Goal: Find specific fact: Find specific fact

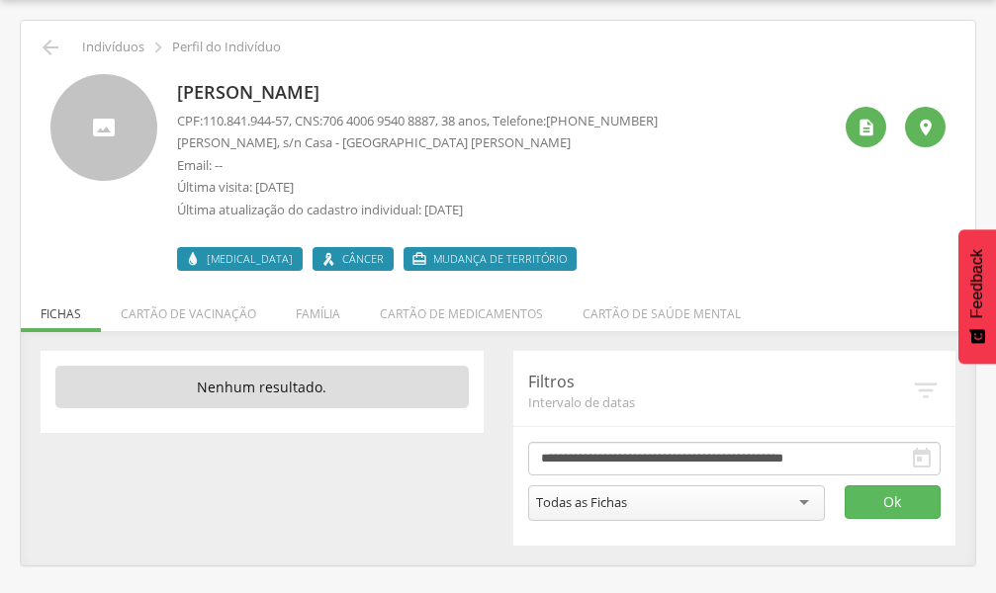
scroll to position [59, 0]
click at [313, 319] on li "Família" at bounding box center [318, 309] width 84 height 46
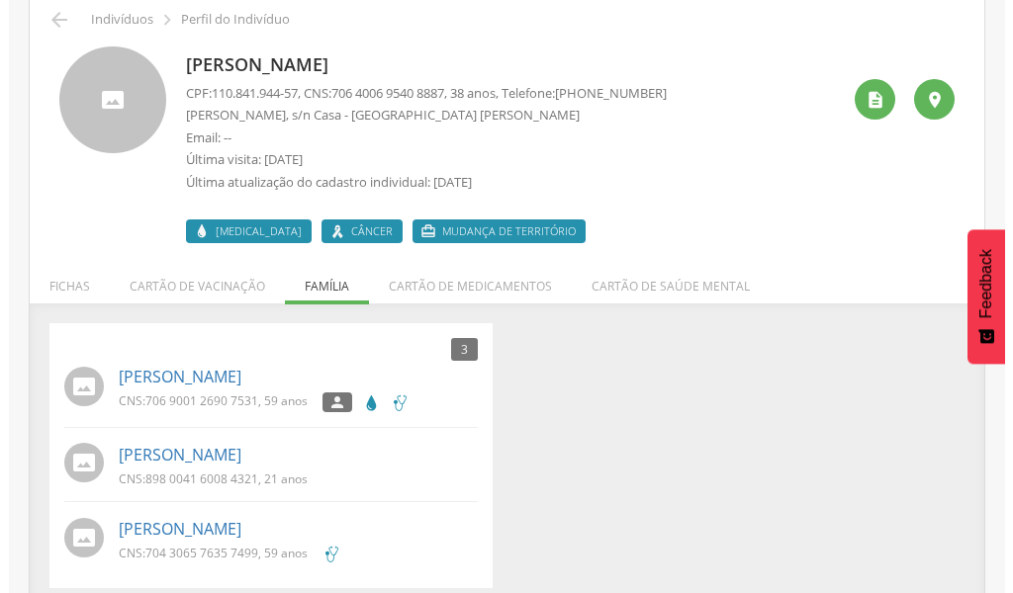
scroll to position [103, 0]
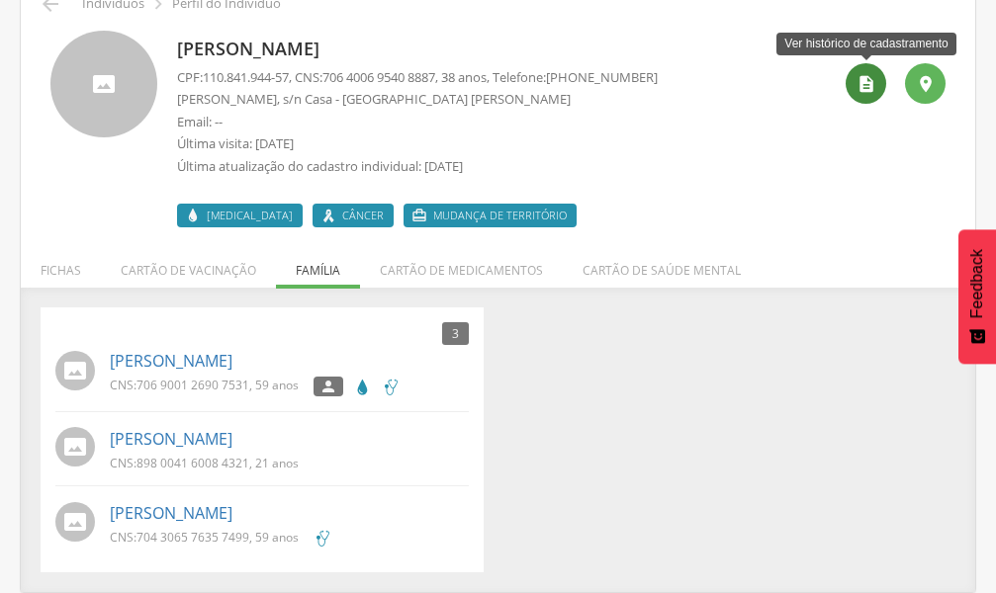
click at [871, 89] on icon "" at bounding box center [866, 84] width 20 height 20
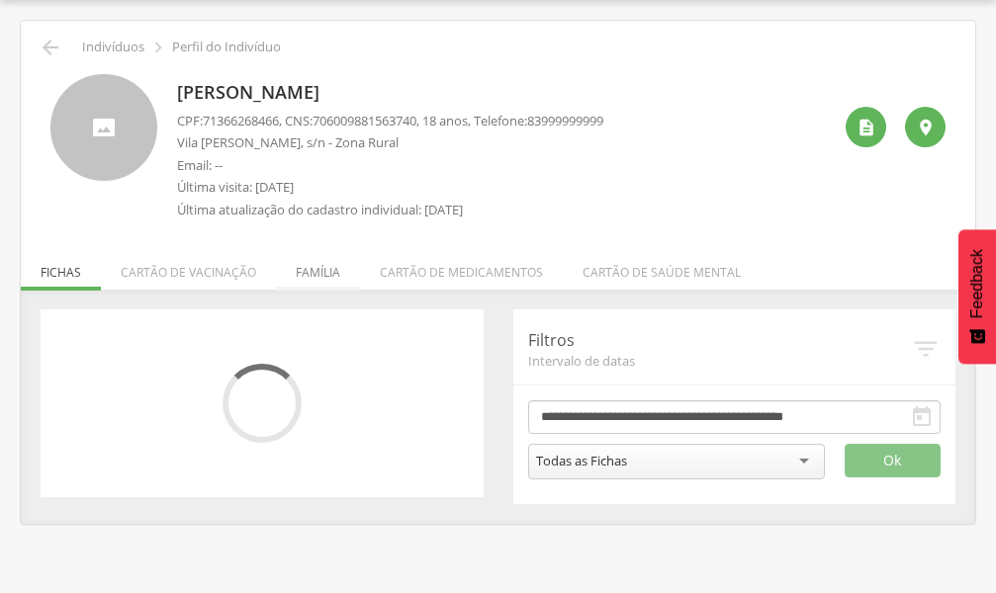
click at [320, 282] on li "Família" at bounding box center [318, 267] width 84 height 46
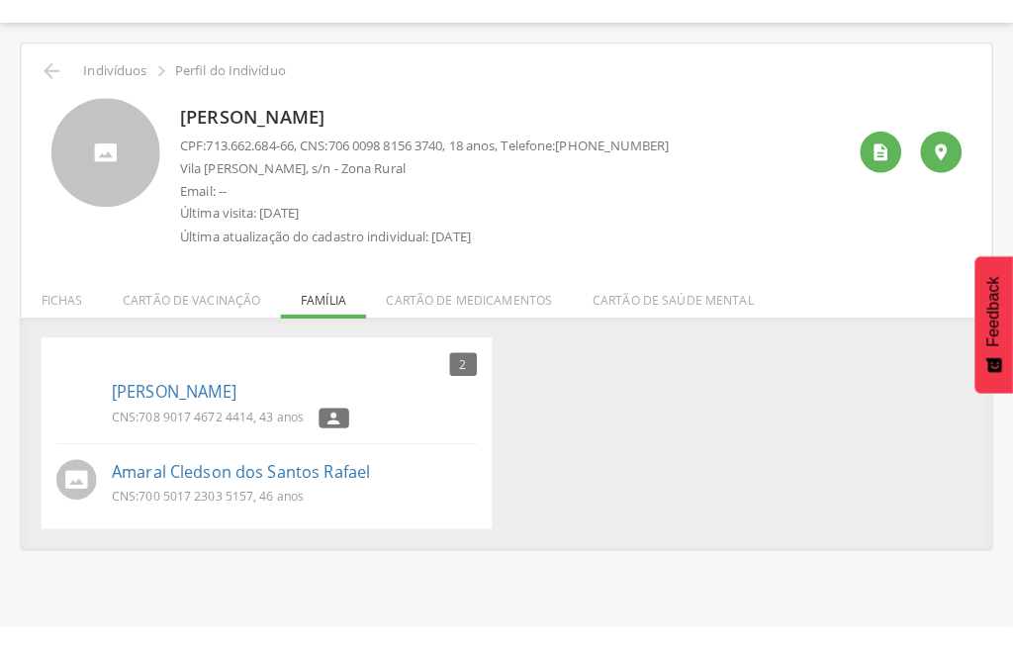
scroll to position [59, 0]
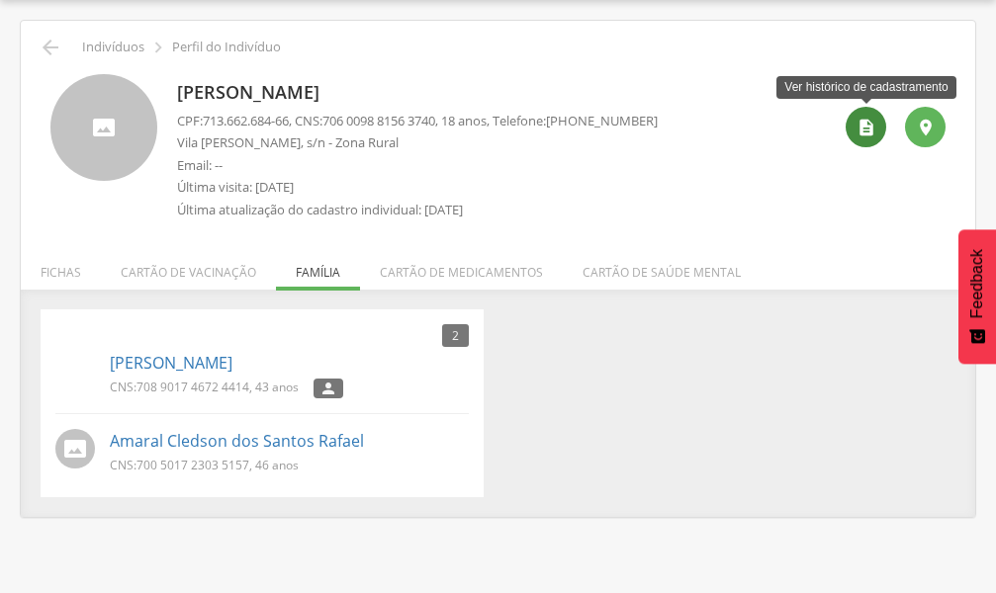
click at [853, 138] on div "" at bounding box center [866, 127] width 41 height 41
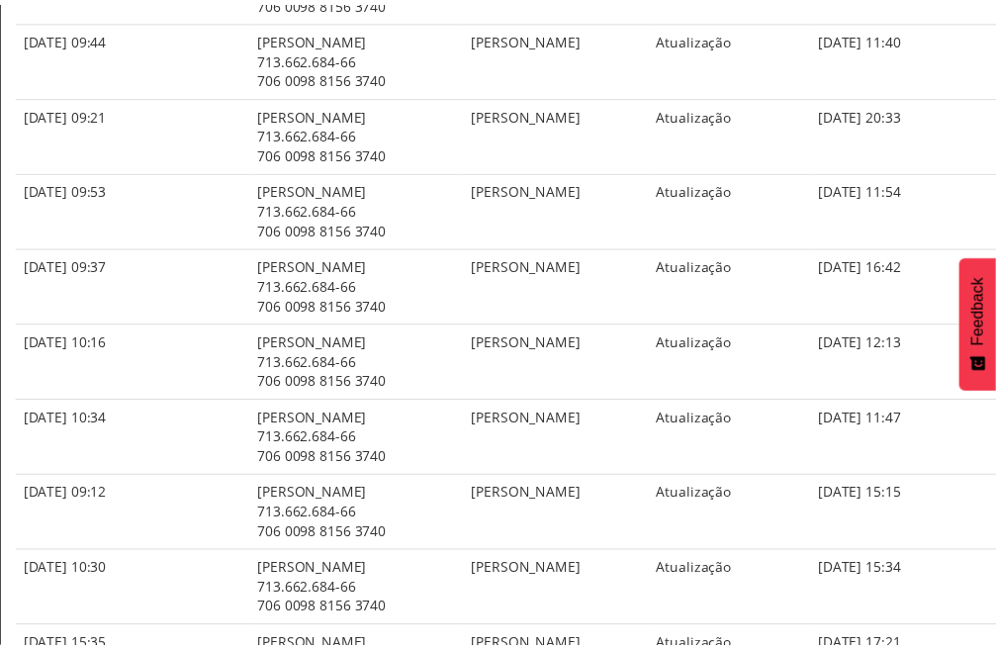
scroll to position [0, 0]
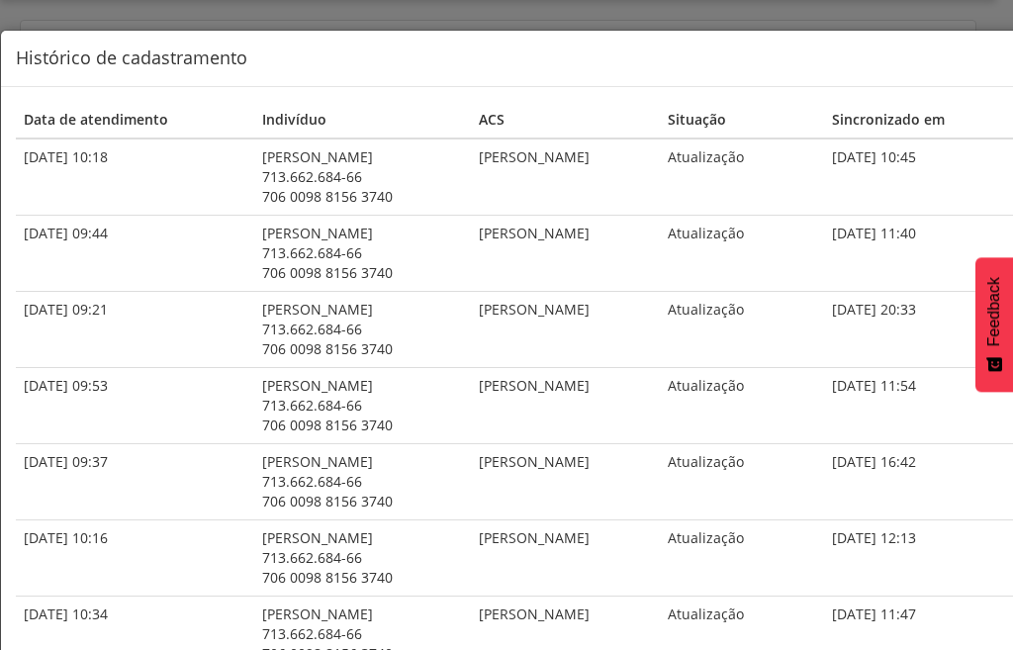
click at [387, 54] on h4 "Histórico de cadastramento" at bounding box center [564, 58] width 1096 height 26
click at [955, 58] on h4 "Histórico de cadastramento" at bounding box center [564, 58] width 1096 height 26
click at [120, 507] on td "20/01/2025 09:37" at bounding box center [135, 481] width 238 height 76
click at [245, 61] on h4 "Histórico de cadastramento" at bounding box center [564, 58] width 1096 height 26
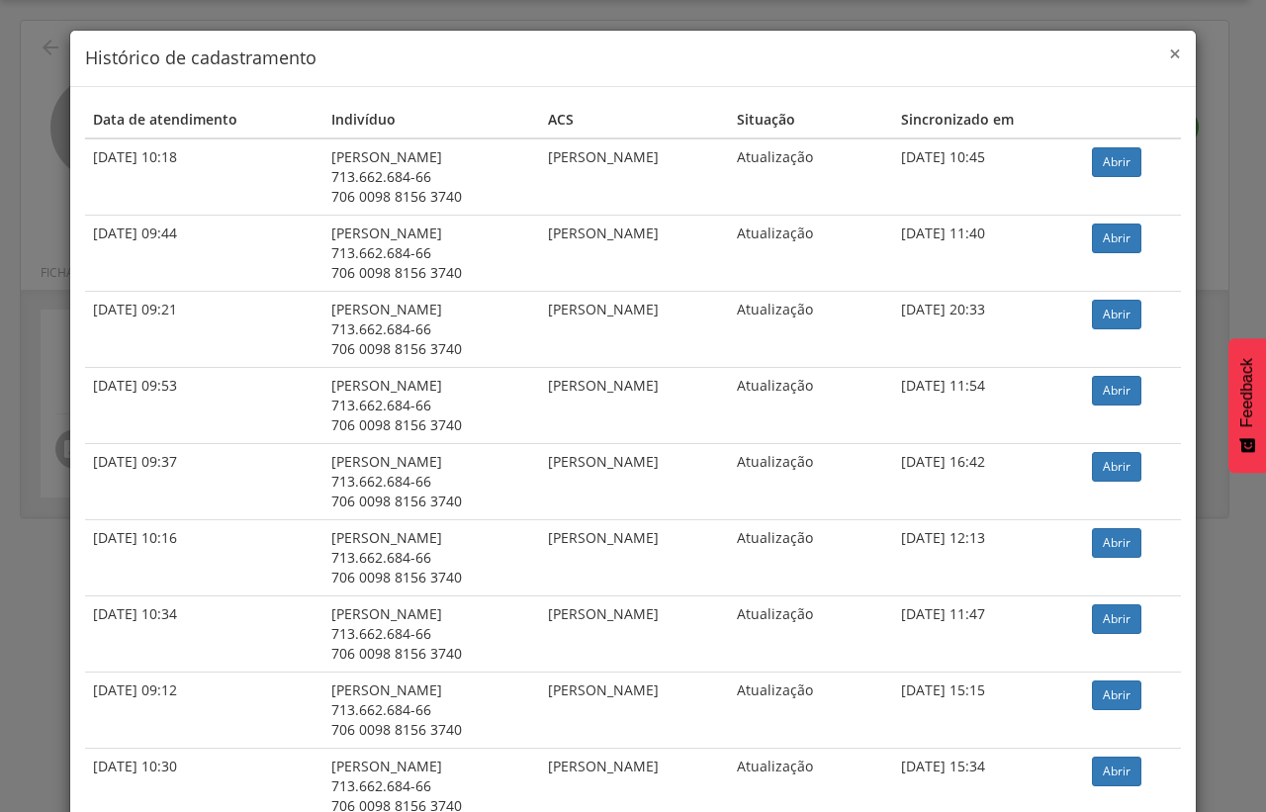
click at [995, 57] on span "×" at bounding box center [1175, 54] width 12 height 28
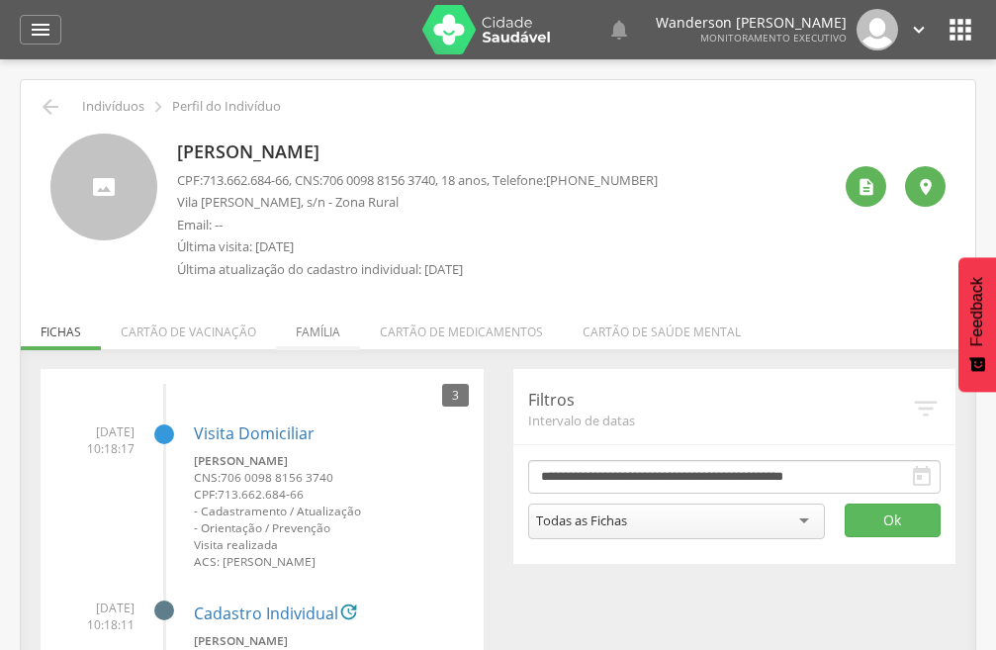
click at [310, 327] on li "Família" at bounding box center [318, 327] width 84 height 46
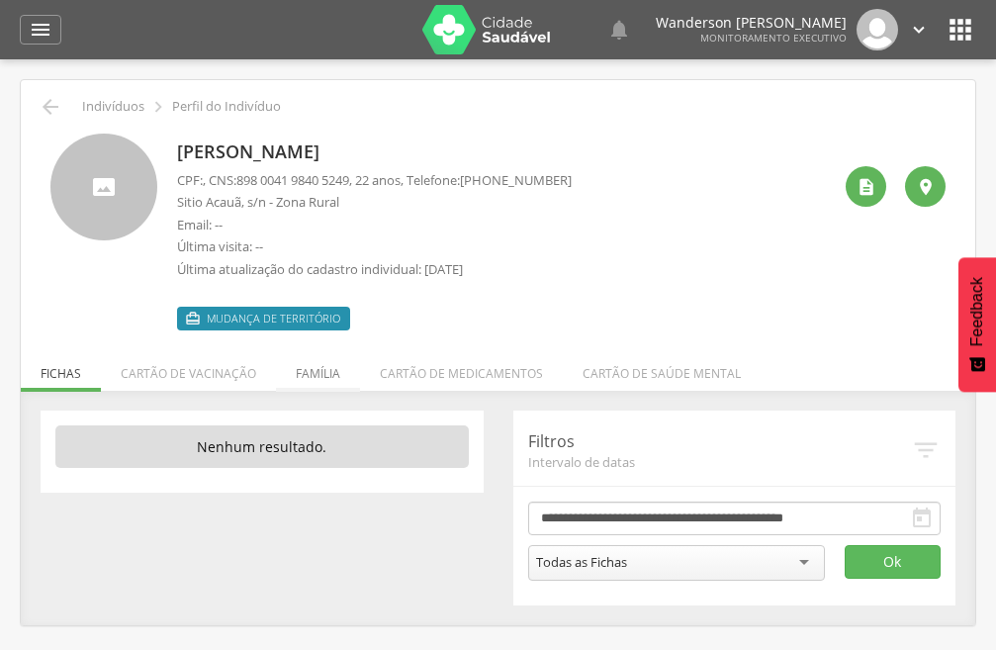
click at [311, 364] on li "Família" at bounding box center [318, 368] width 84 height 46
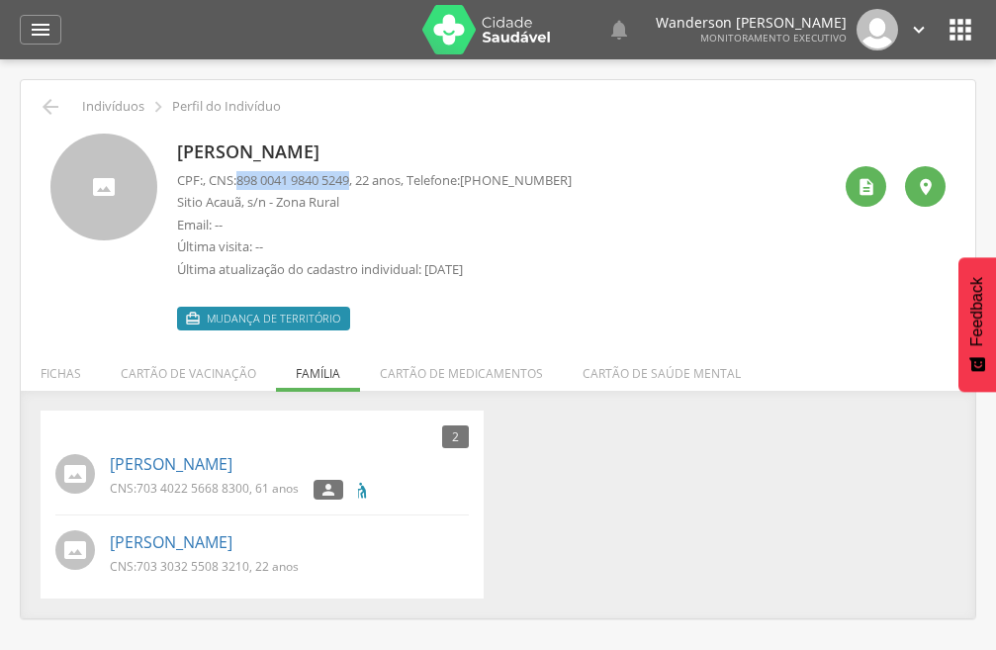
drag, startPoint x: 364, startPoint y: 176, endPoint x: 246, endPoint y: 177, distance: 117.7
click at [246, 177] on span "898 0041 9840 5249" at bounding box center [292, 180] width 113 height 18
copy span "898 0041 9840 5249"
